Goal: Navigation & Orientation: Go to known website

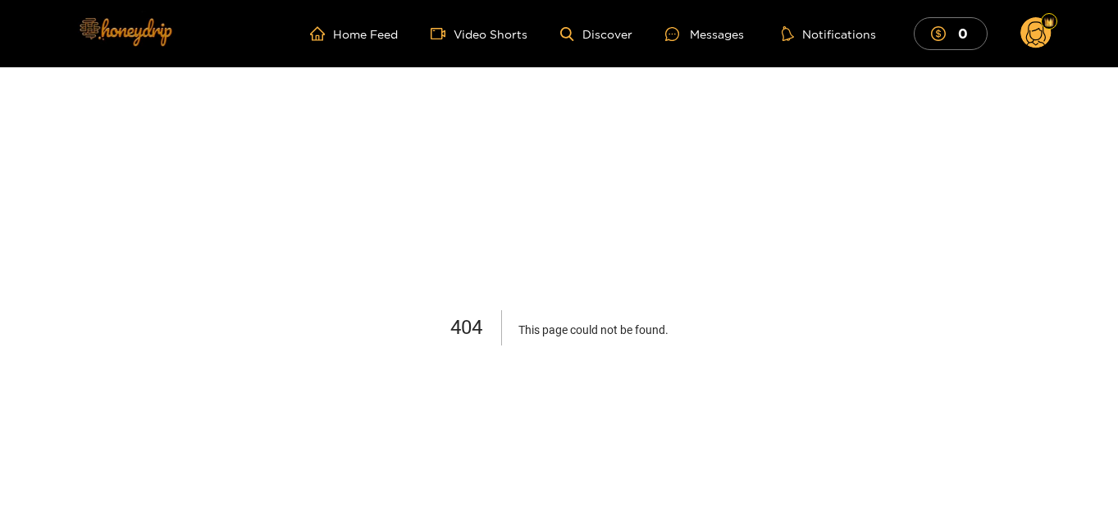
click at [142, 16] on img at bounding box center [124, 31] width 115 height 69
click at [153, 39] on img at bounding box center [124, 31] width 115 height 69
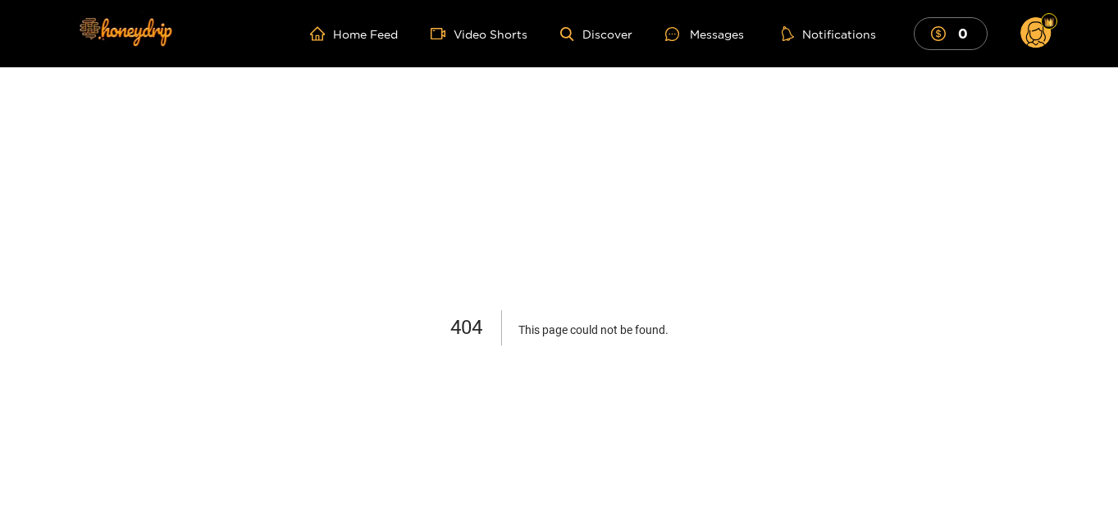
click at [153, 39] on img at bounding box center [124, 31] width 115 height 69
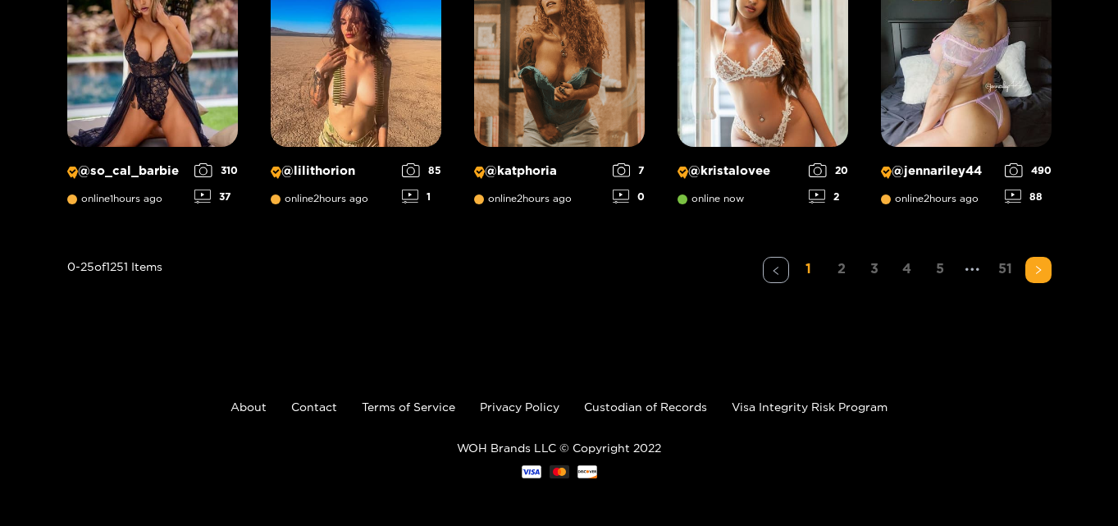
scroll to position [1439, 0]
